Goal: Information Seeking & Learning: Learn about a topic

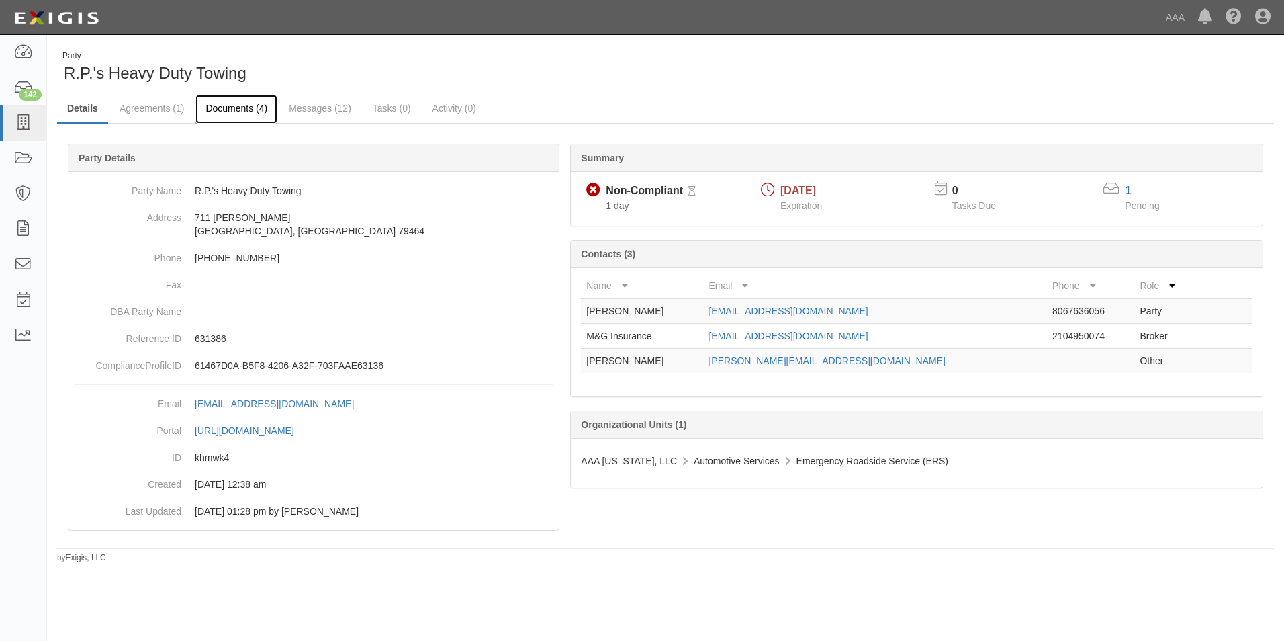
click at [228, 104] on link "Documents (4)" at bounding box center [236, 109] width 82 height 29
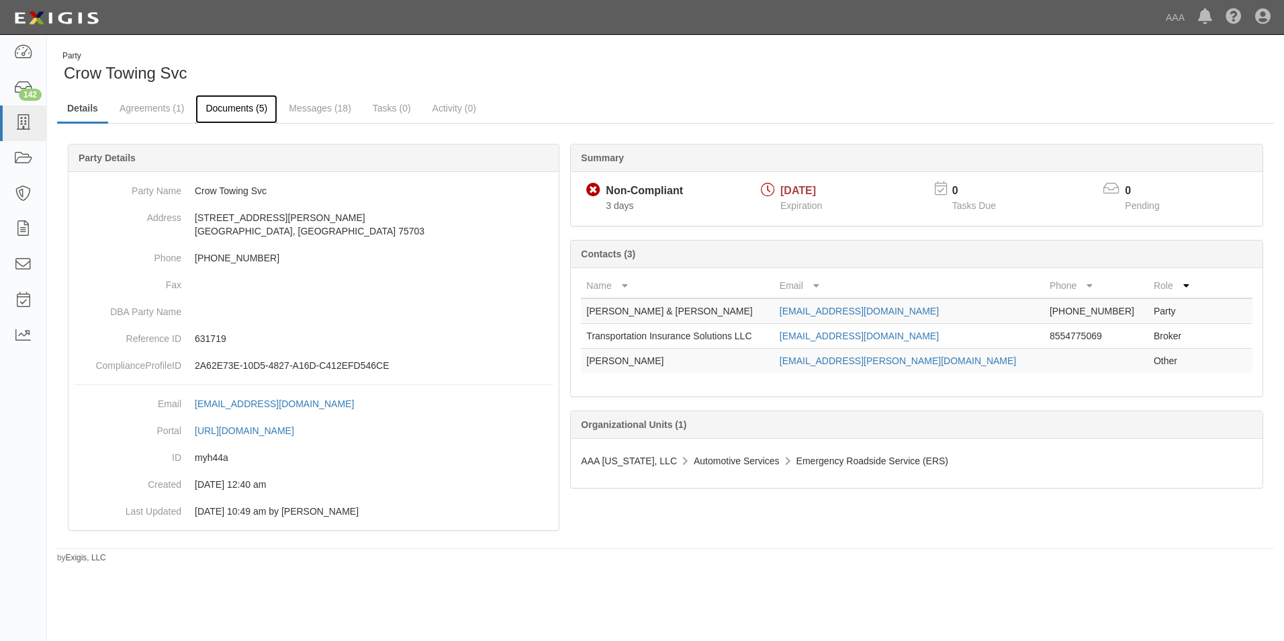
click at [233, 107] on link "Documents (5)" at bounding box center [236, 109] width 82 height 29
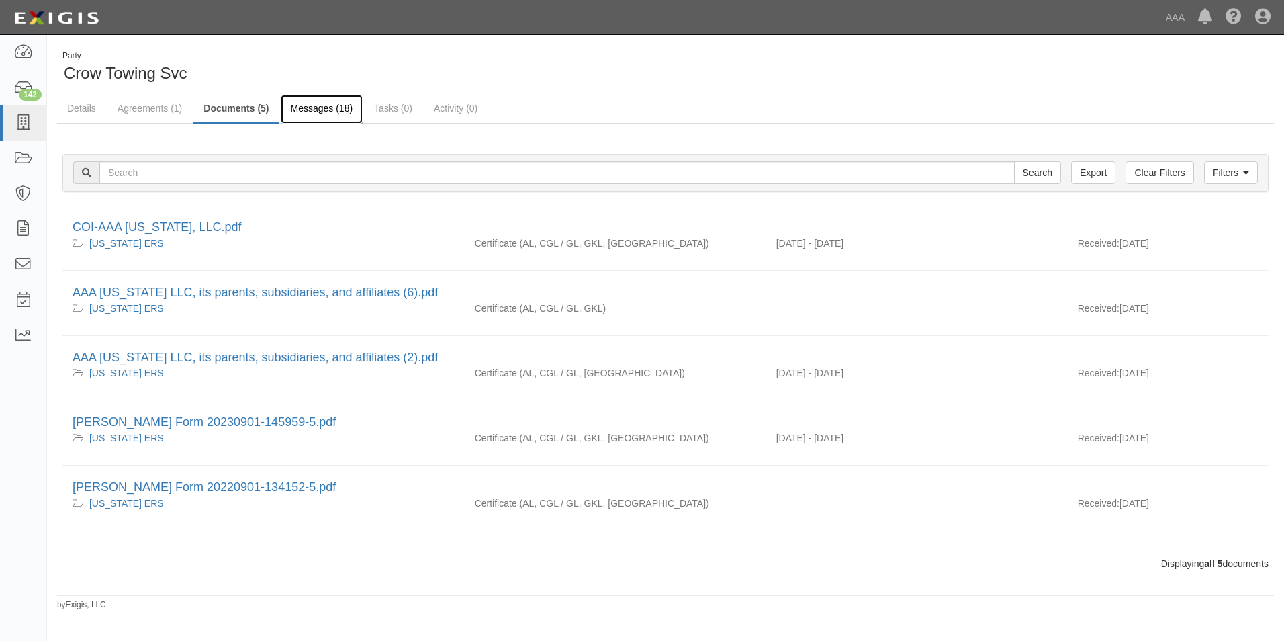
click at [320, 103] on link "Messages (18)" at bounding box center [322, 109] width 83 height 29
